Goal: Information Seeking & Learning: Compare options

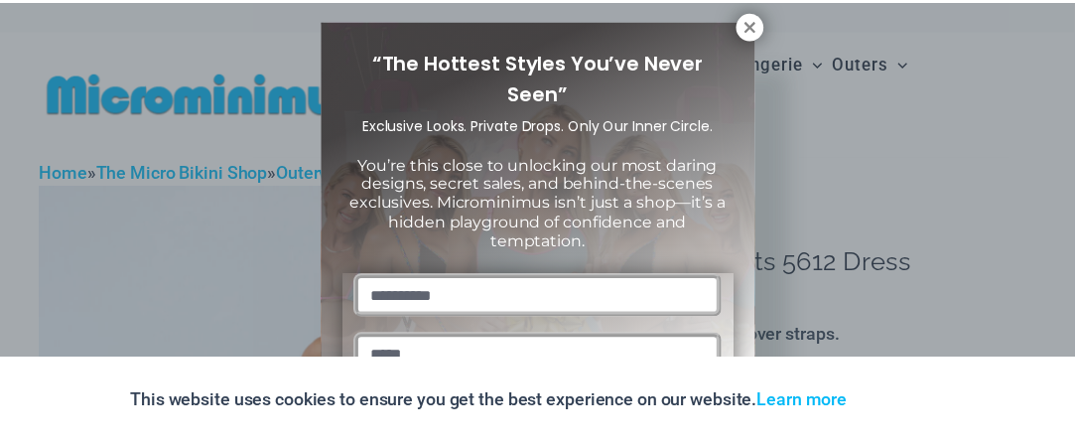
scroll to position [20, 0]
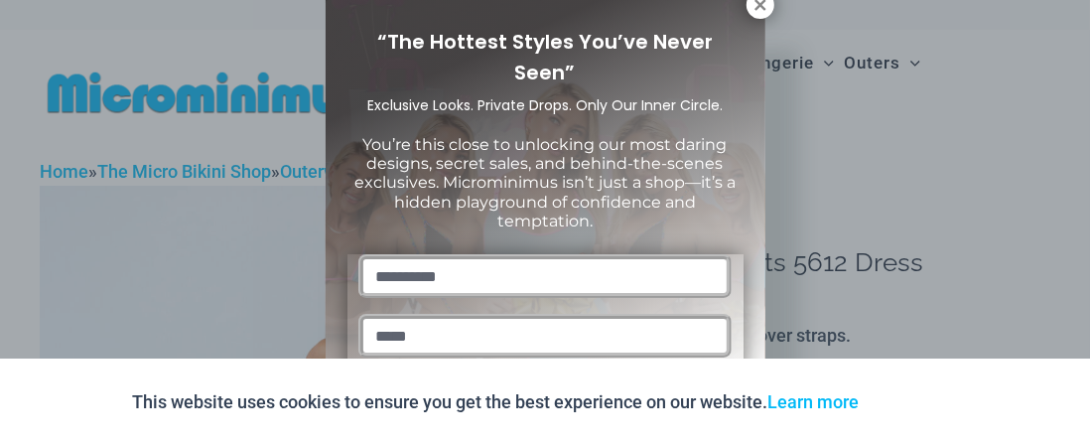
drag, startPoint x: 761, startPoint y: 4, endPoint x: 732, endPoint y: 64, distance: 66.1
click at [759, 7] on icon at bounding box center [760, 5] width 18 height 18
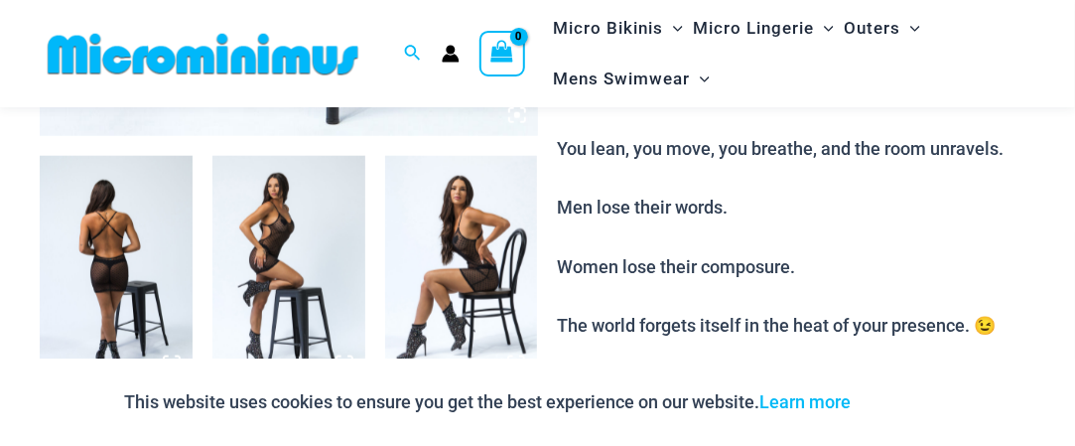
scroll to position [876, 0]
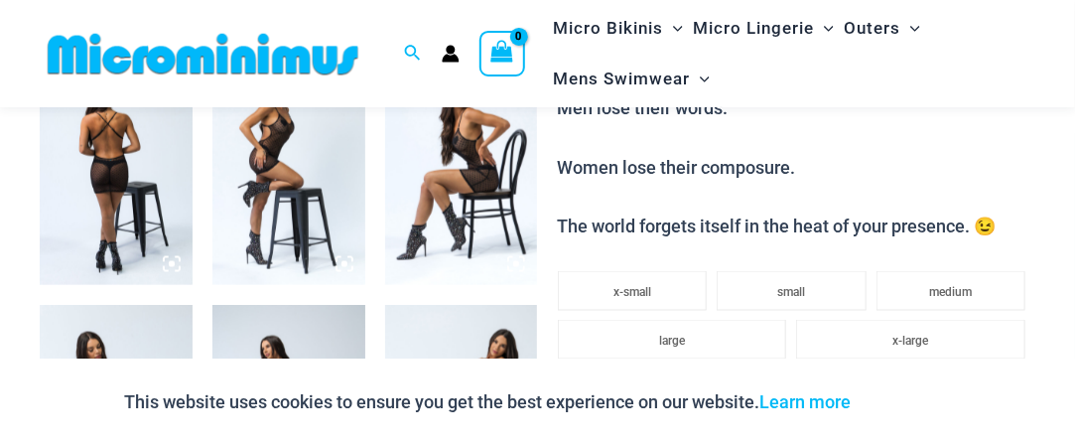
click at [147, 174] on img at bounding box center [116, 171] width 153 height 229
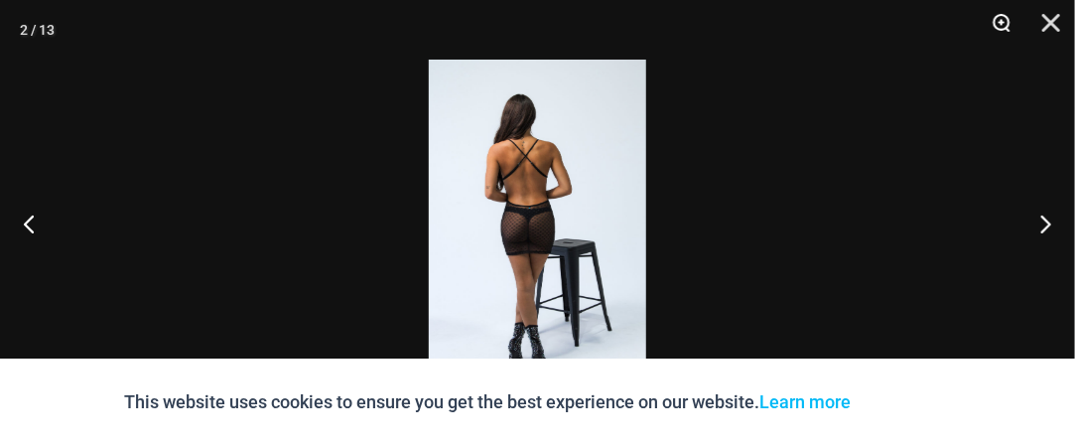
click at [1000, 24] on button "Zoom" at bounding box center [995, 30] width 50 height 60
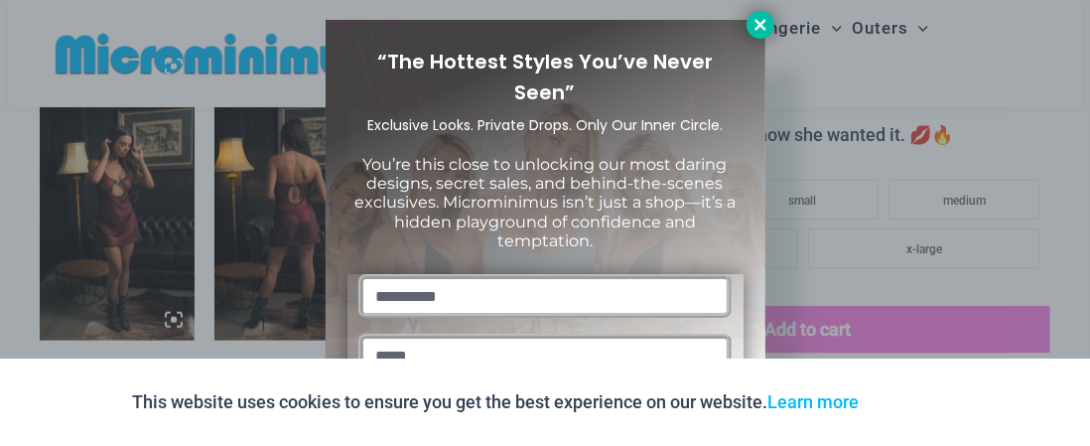
click at [760, 27] on icon at bounding box center [760, 25] width 18 height 18
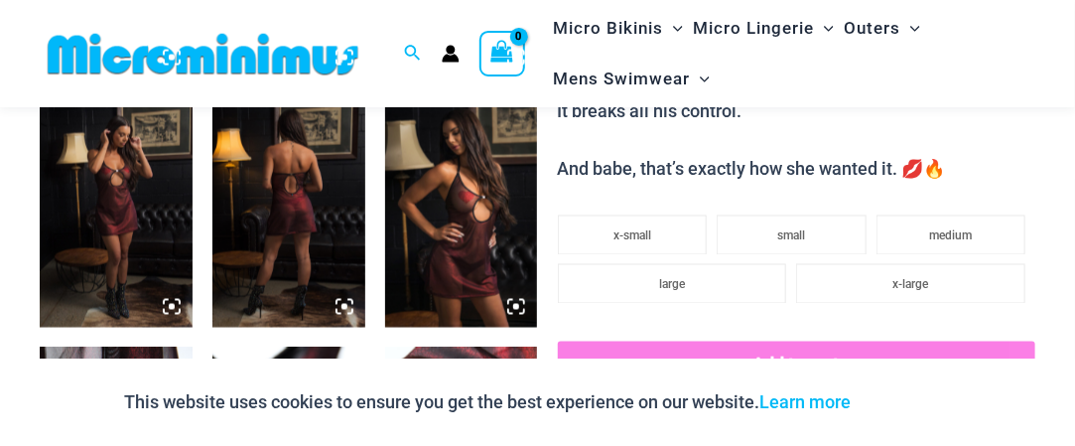
scroll to position [1078, 0]
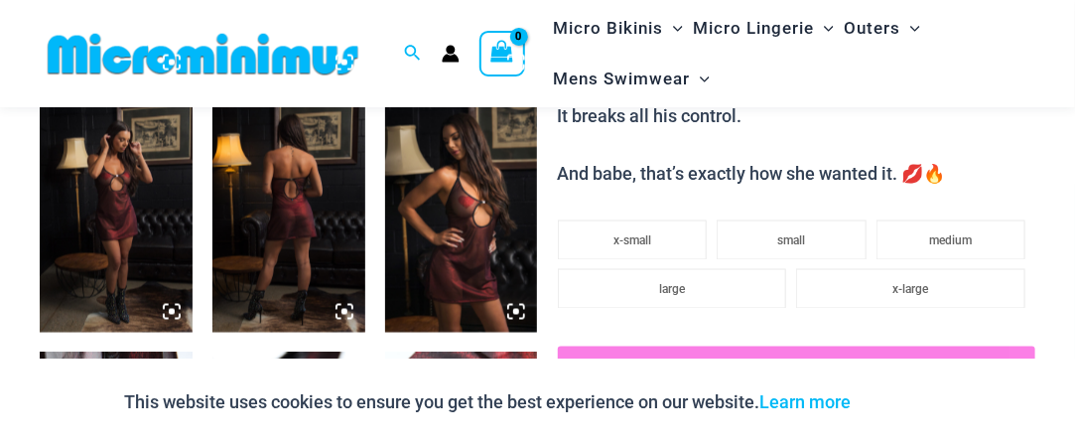
click at [480, 203] on img at bounding box center [461, 217] width 153 height 229
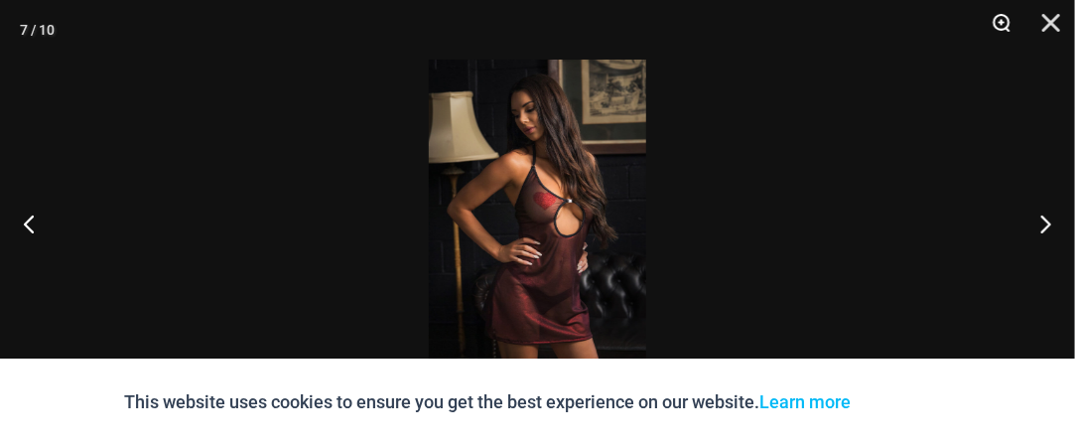
click at [1010, 26] on button "Zoom" at bounding box center [995, 30] width 50 height 60
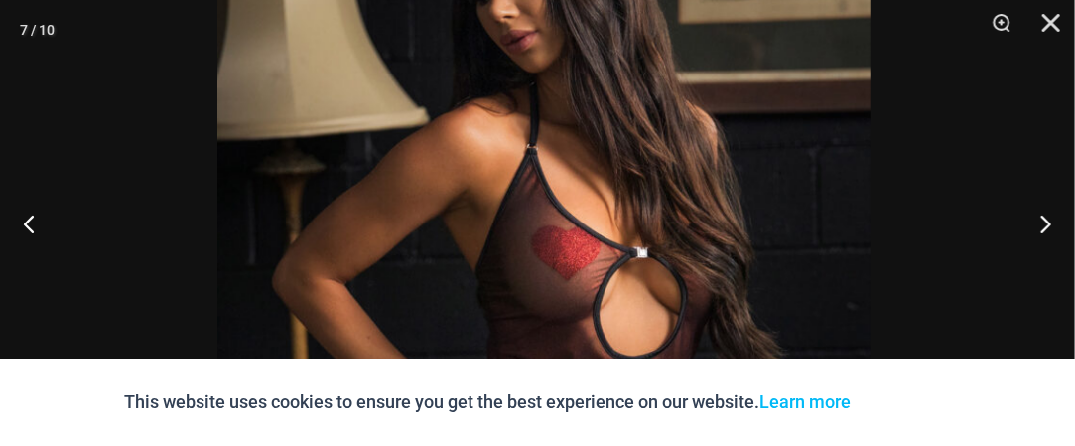
click at [806, 226] on img at bounding box center [543, 319] width 653 height 980
